Goal: Find specific page/section: Find specific page/section

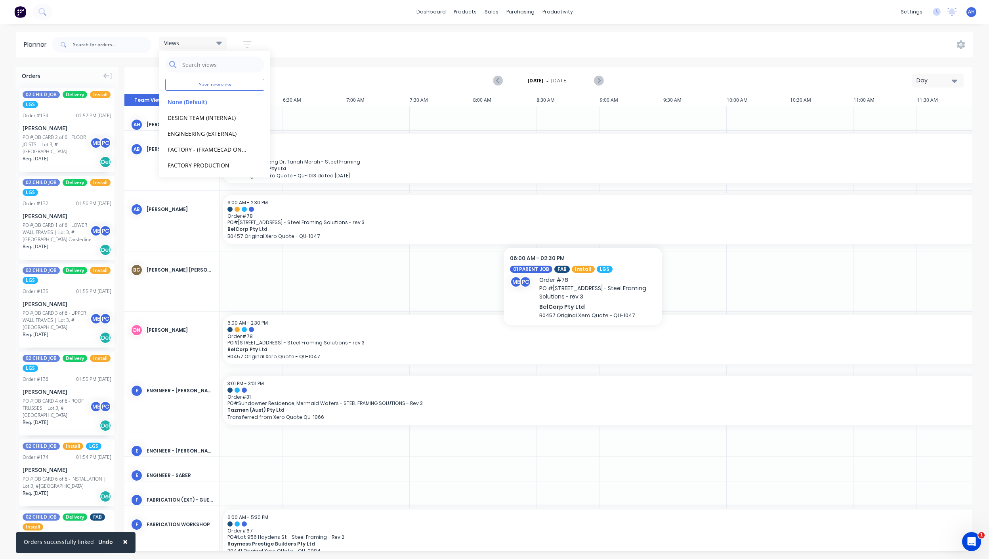
scroll to position [0, 175]
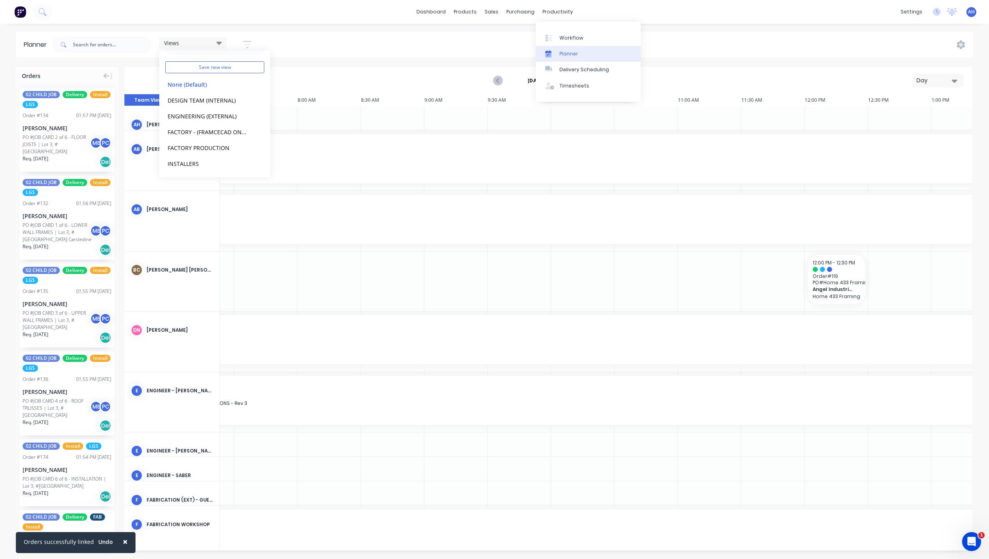
click at [585, 57] on link "Planner" at bounding box center [588, 54] width 105 height 16
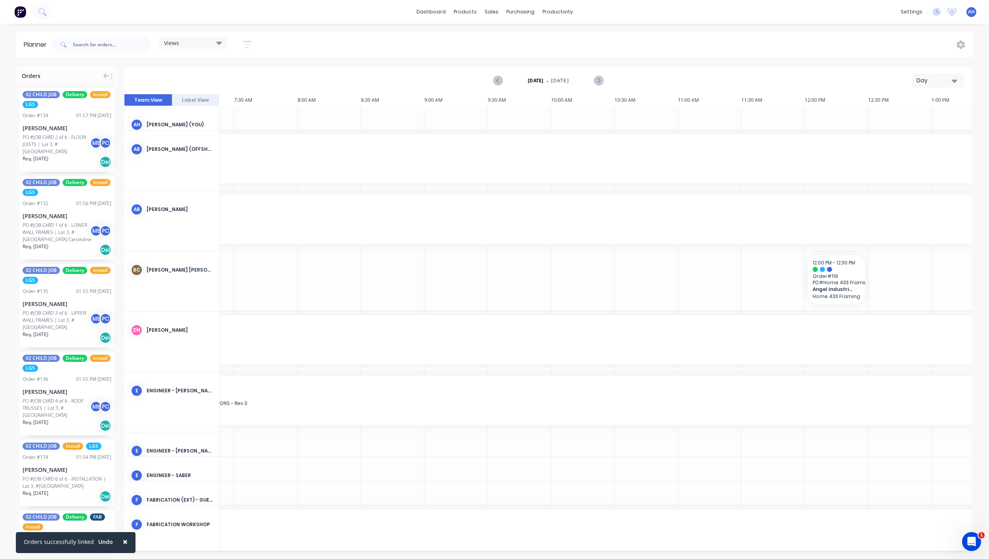
click at [192, 38] on div "Views" at bounding box center [192, 43] width 67 height 12
click at [212, 149] on button "FACTORY - (FRAMCECAD ONLY)" at bounding box center [207, 149] width 84 height 9
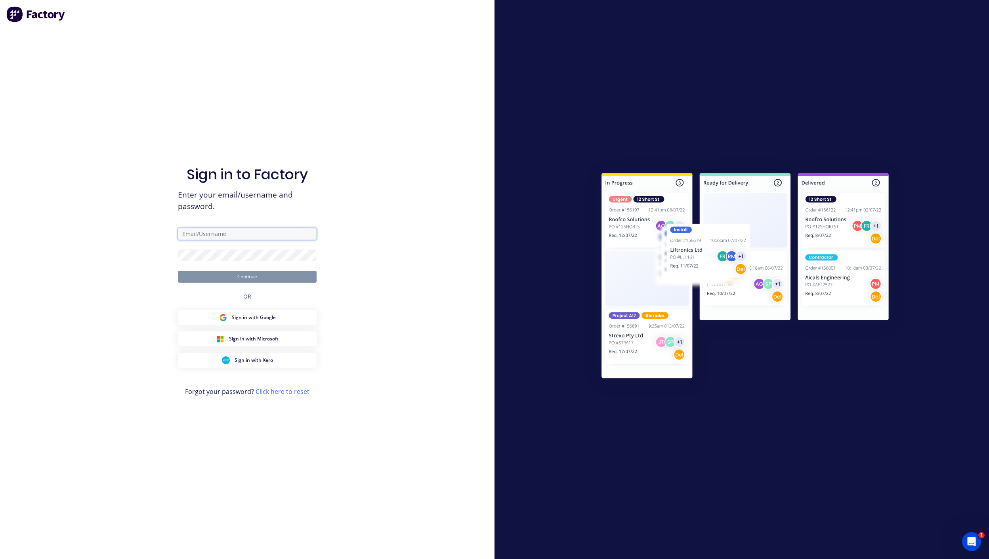
type input "[PERSON_NAME][EMAIL_ADDRESS][DOMAIN_NAME]"
click at [301, 279] on button "Continue" at bounding box center [247, 277] width 139 height 12
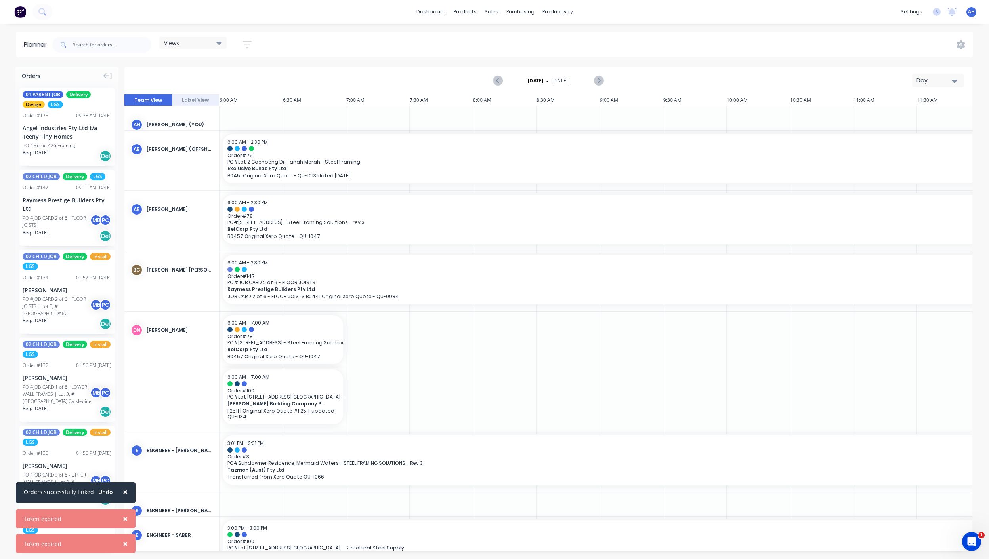
scroll to position [0, 328]
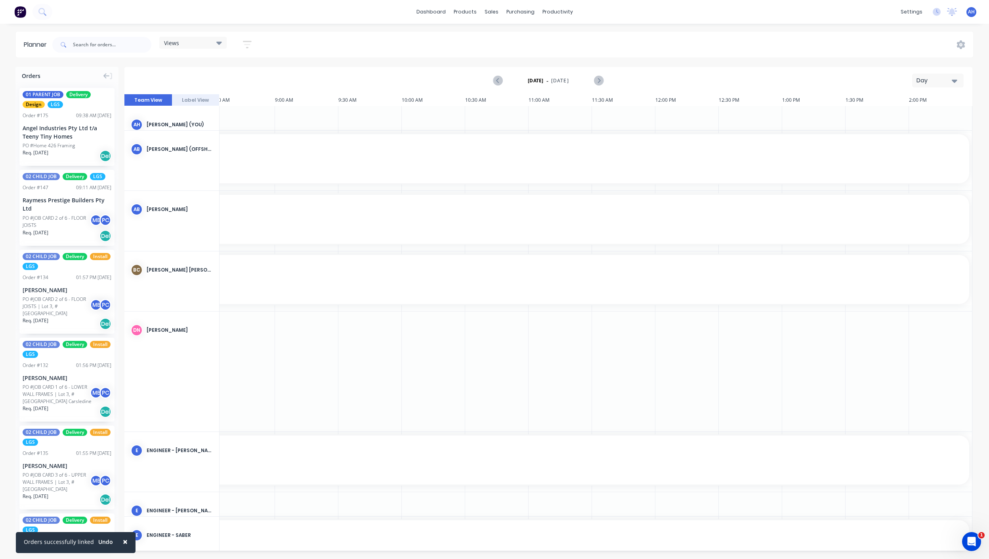
click at [180, 40] on div "Views" at bounding box center [193, 42] width 58 height 7
click at [213, 132] on button "FACTORY - (FRAMCECAD ONLY)" at bounding box center [207, 131] width 84 height 9
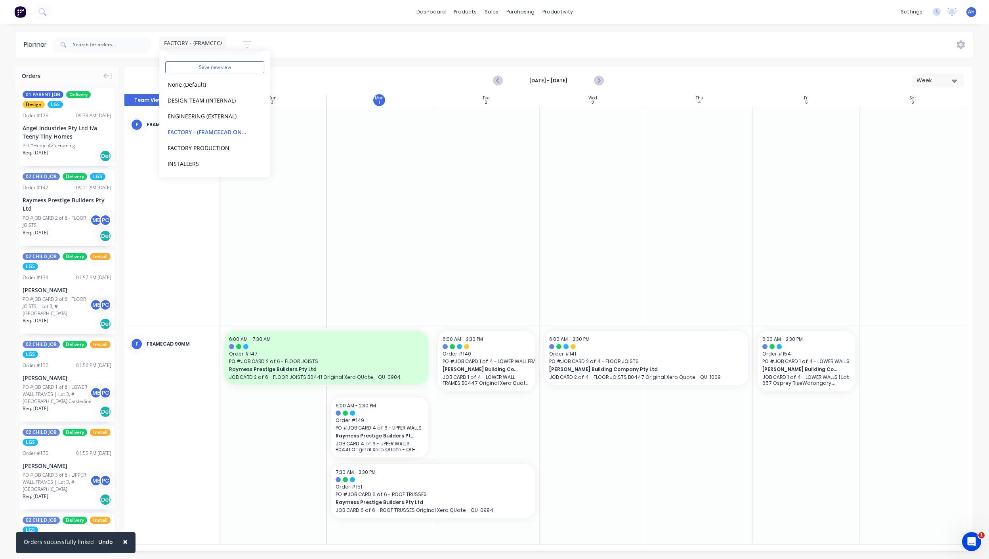
click at [379, 34] on div "FACTORY - (FRAMCECAD ONLY) Save new view None (Default) edit DESIGN TEAM (INTER…" at bounding box center [512, 45] width 922 height 24
